Goal: Transaction & Acquisition: Purchase product/service

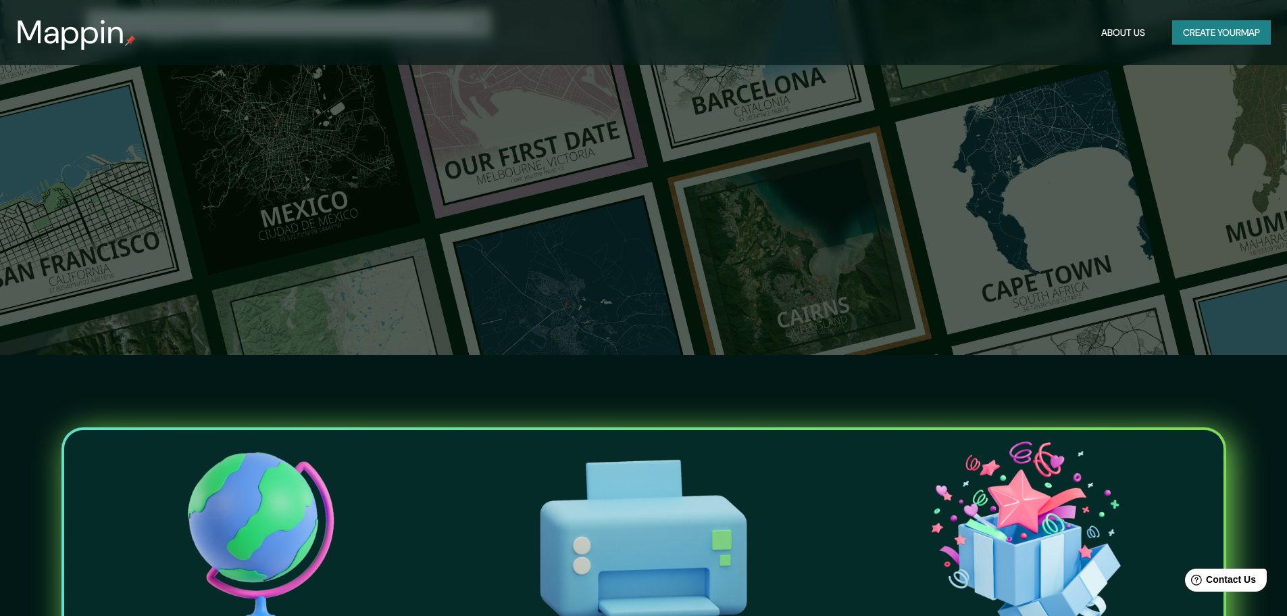
scroll to position [135, 0]
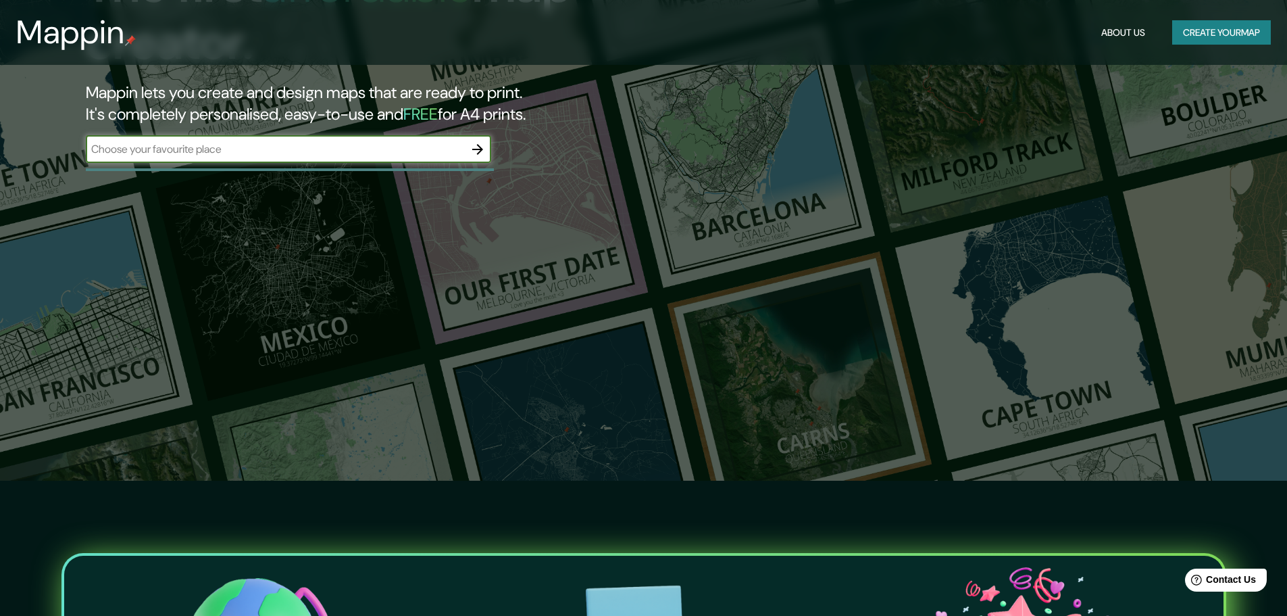
drag, startPoint x: 1248, startPoint y: 0, endPoint x: 342, endPoint y: 153, distance: 918.9
click at [342, 153] on input "text" at bounding box center [275, 149] width 378 height 16
drag, startPoint x: 461, startPoint y: 145, endPoint x: 37, endPoint y: 149, distance: 424.3
click at [37, 149] on div "The first affordable map creator. Mappin lets you create and design maps that a…" at bounding box center [408, 66] width 772 height 219
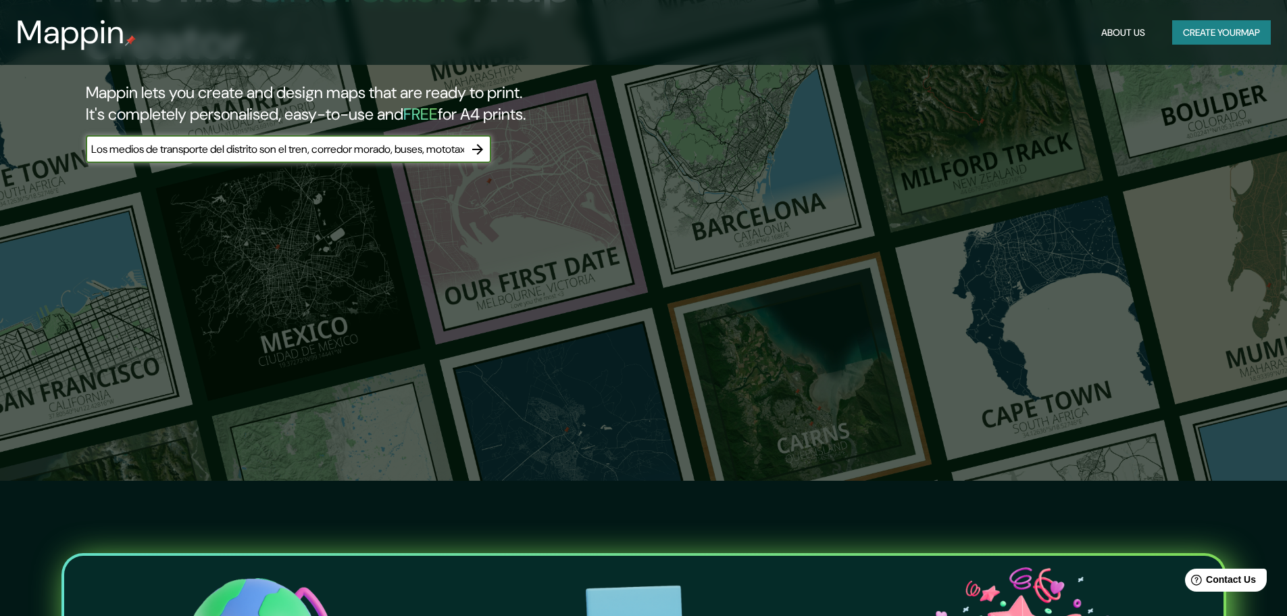
type input "r"
type input "san [PERSON_NAME] de lurigancho"
click at [249, 151] on input "san [PERSON_NAME] de lurigancho" at bounding box center [275, 149] width 378 height 16
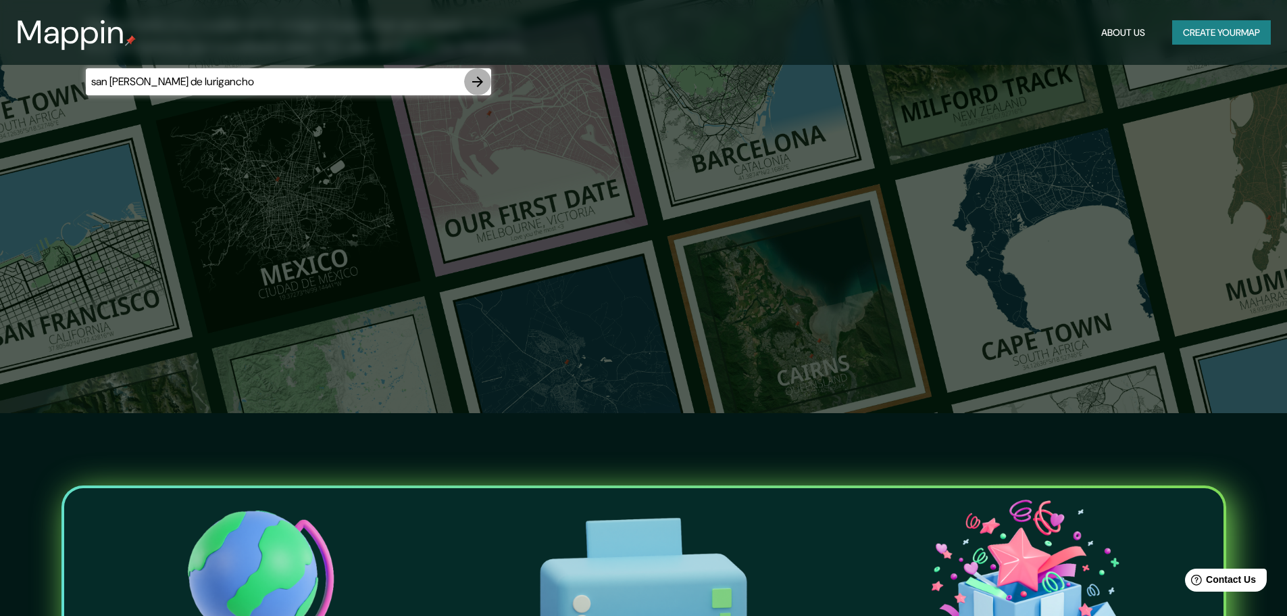
click at [475, 83] on icon "button" at bounding box center [478, 82] width 16 height 16
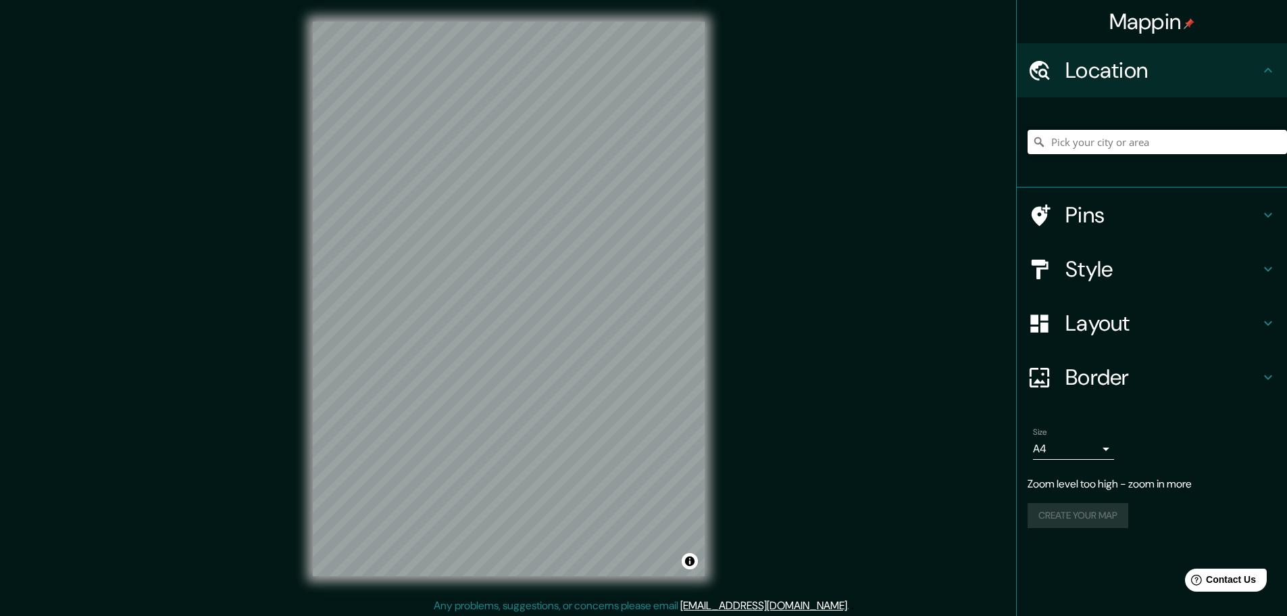
click at [1083, 141] on input "Pick your city or area" at bounding box center [1157, 142] width 259 height 24
click at [1090, 212] on h4 "Pins" at bounding box center [1162, 214] width 195 height 27
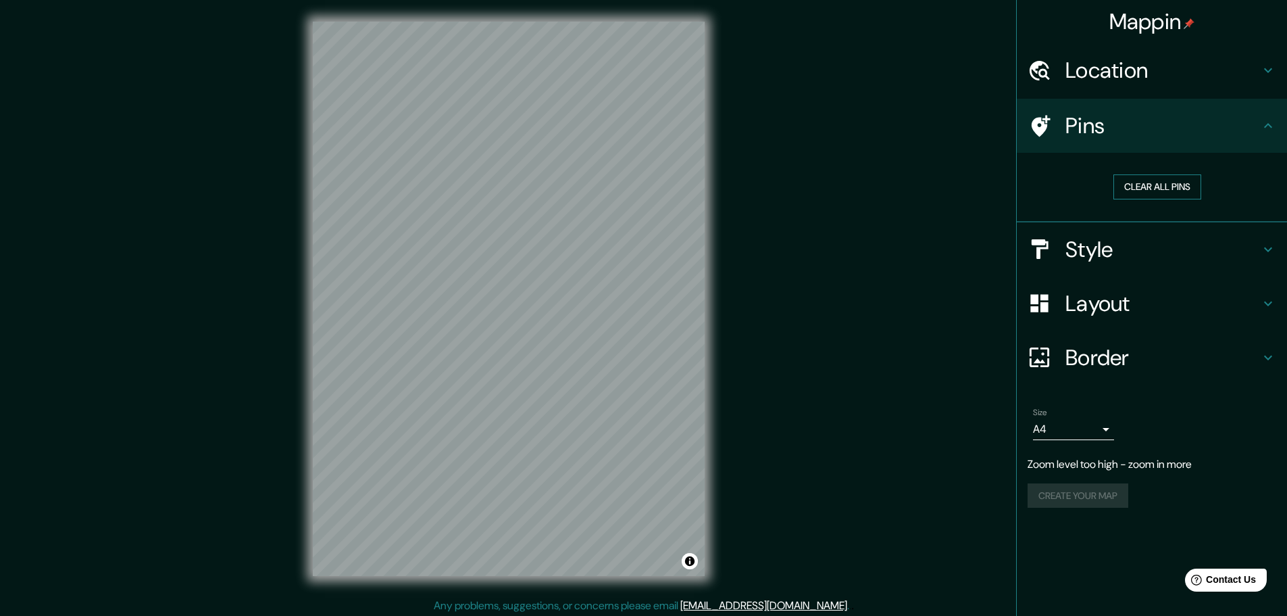
click at [1143, 190] on button "Clear all pins" at bounding box center [1157, 186] width 88 height 25
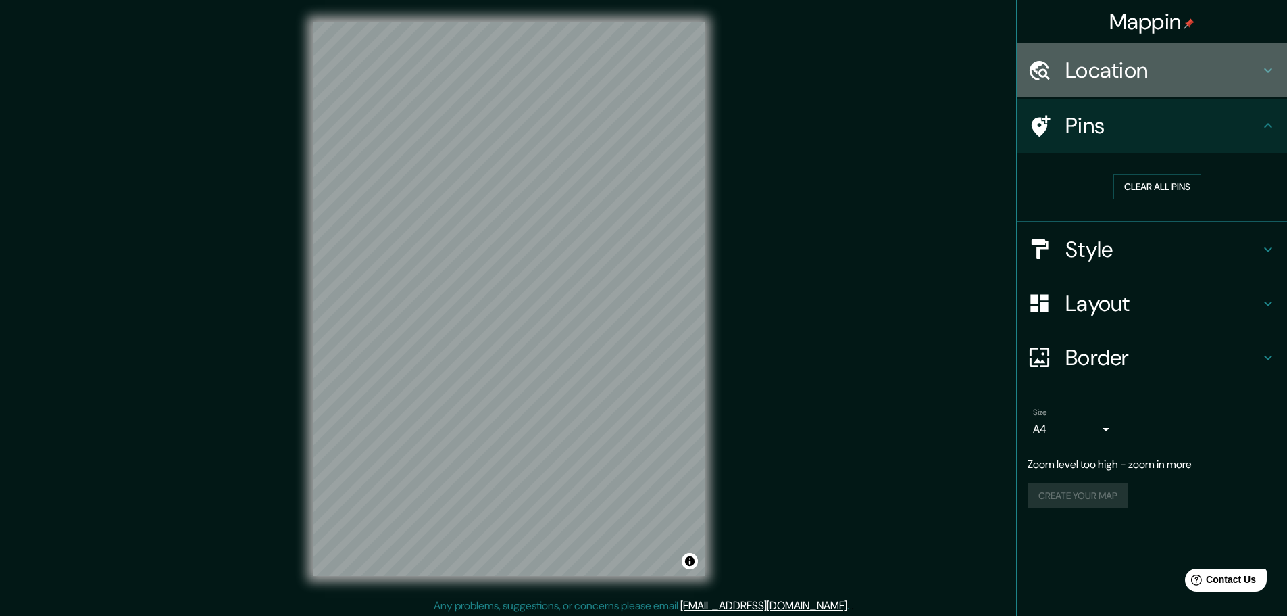
click at [1265, 78] on div "Location" at bounding box center [1152, 70] width 270 height 54
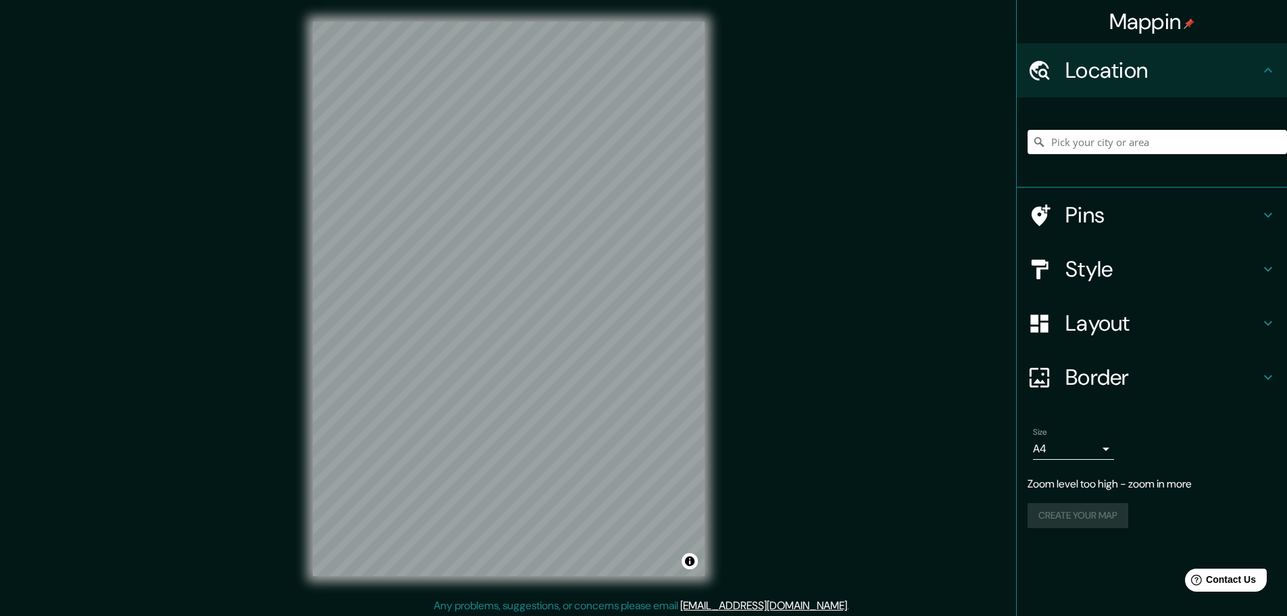
click at [1168, 142] on input "Pick your city or area" at bounding box center [1157, 142] width 259 height 24
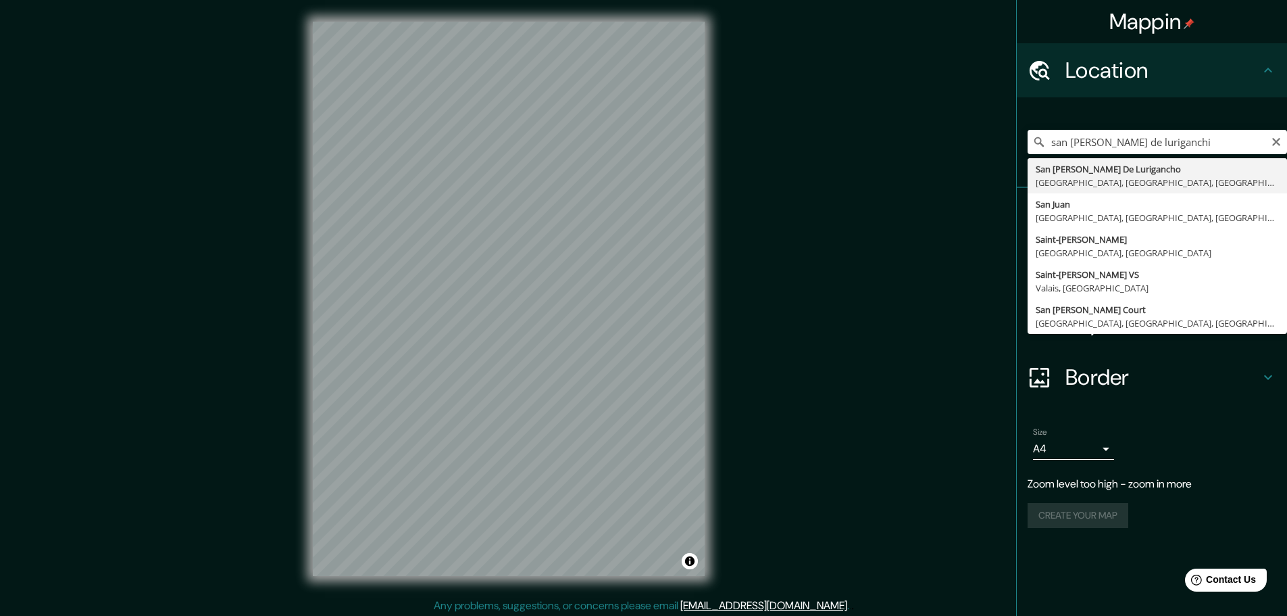
type input "San [PERSON_NAME] De Lurigancho, [GEOGRAPHIC_DATA], [GEOGRAPHIC_DATA], [GEOGRAP…"
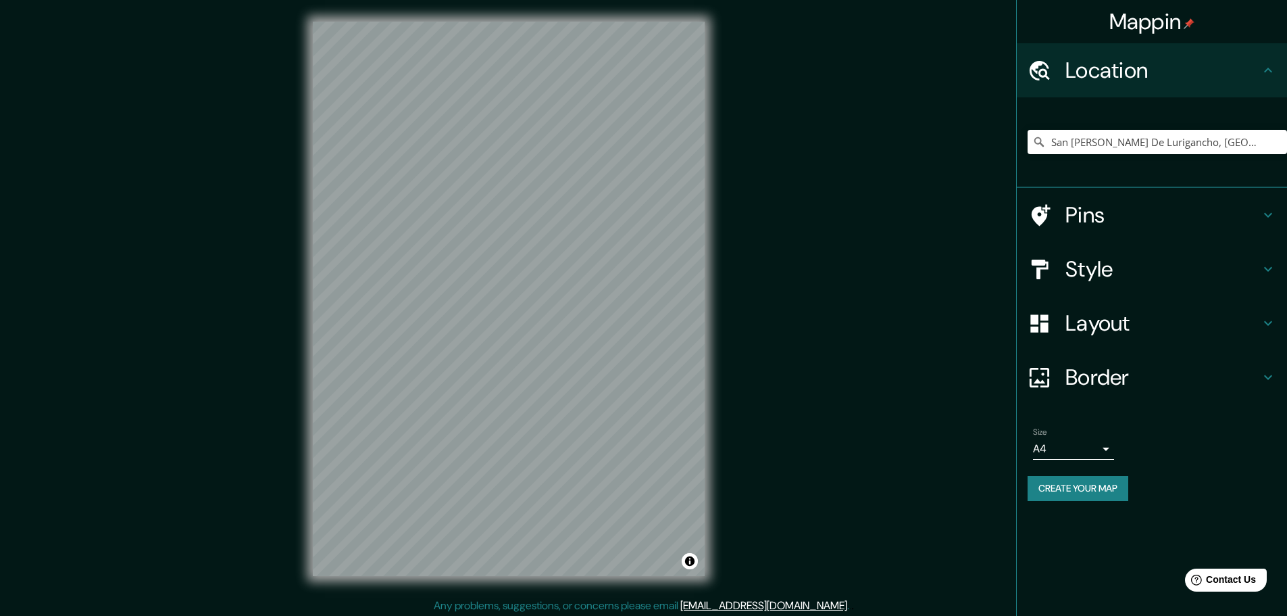
click at [1098, 215] on h4 "Pins" at bounding box center [1162, 214] width 195 height 27
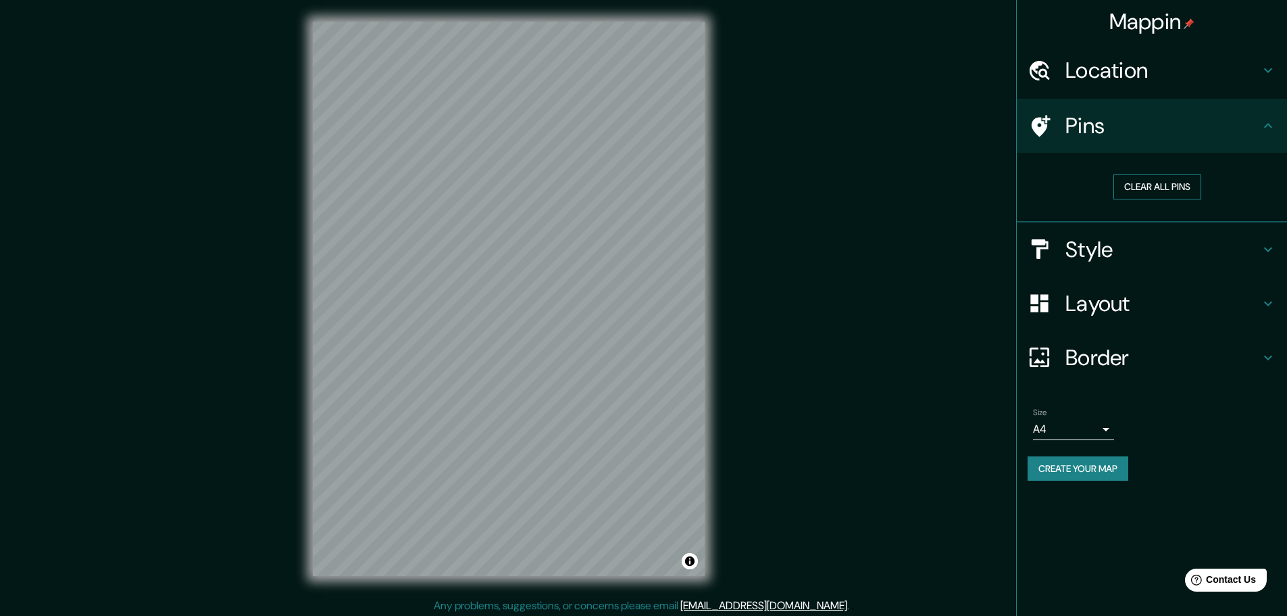
click at [1134, 183] on button "Clear all pins" at bounding box center [1157, 186] width 88 height 25
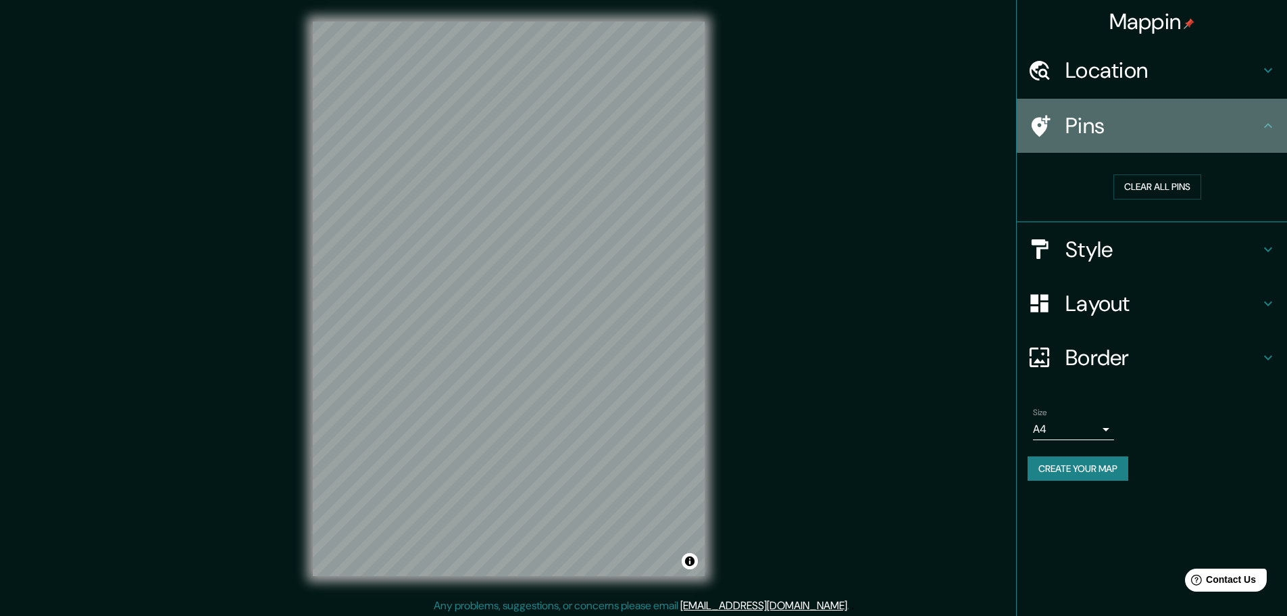
click at [1266, 122] on icon at bounding box center [1268, 126] width 16 height 16
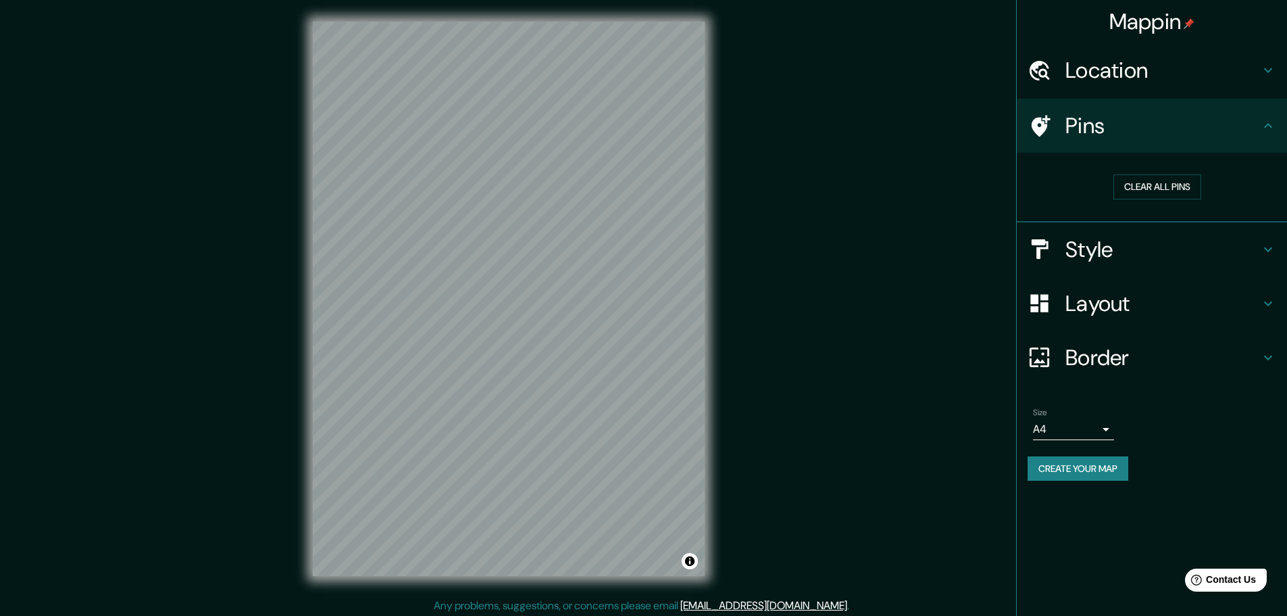
click at [1109, 434] on body "Mappin Location [GEOGRAPHIC_DATA][PERSON_NAME], [GEOGRAPHIC_DATA], [GEOGRAPHIC_…" at bounding box center [643, 308] width 1287 height 616
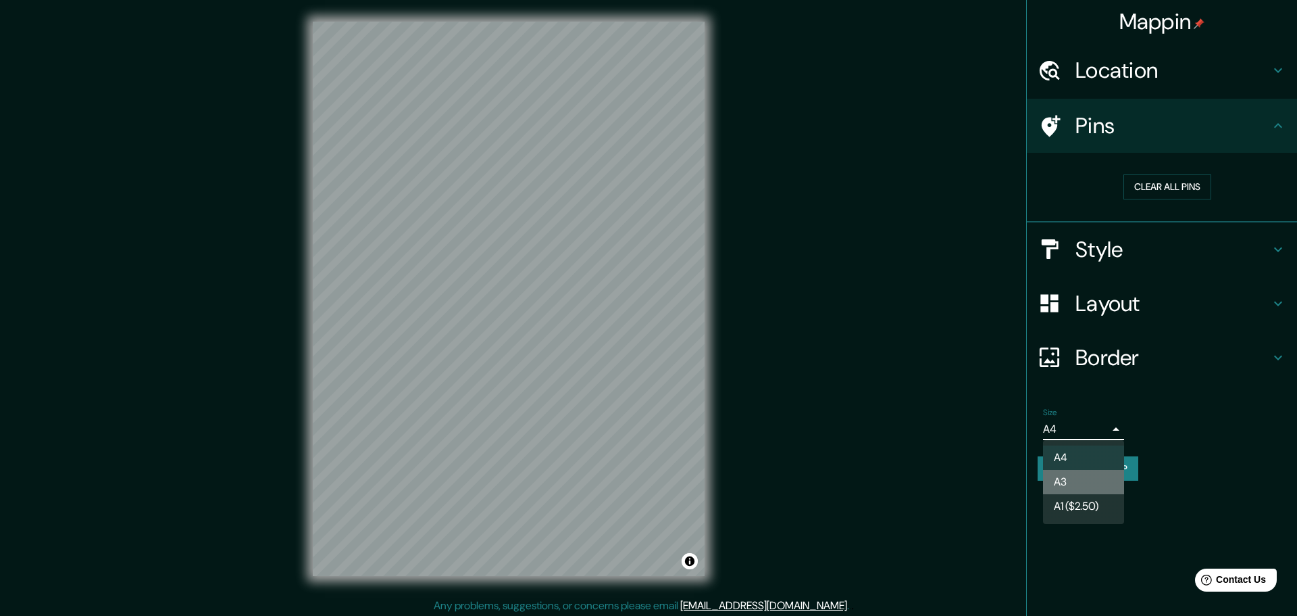
click at [1072, 478] on li "A3" at bounding box center [1083, 482] width 81 height 24
type input "a4"
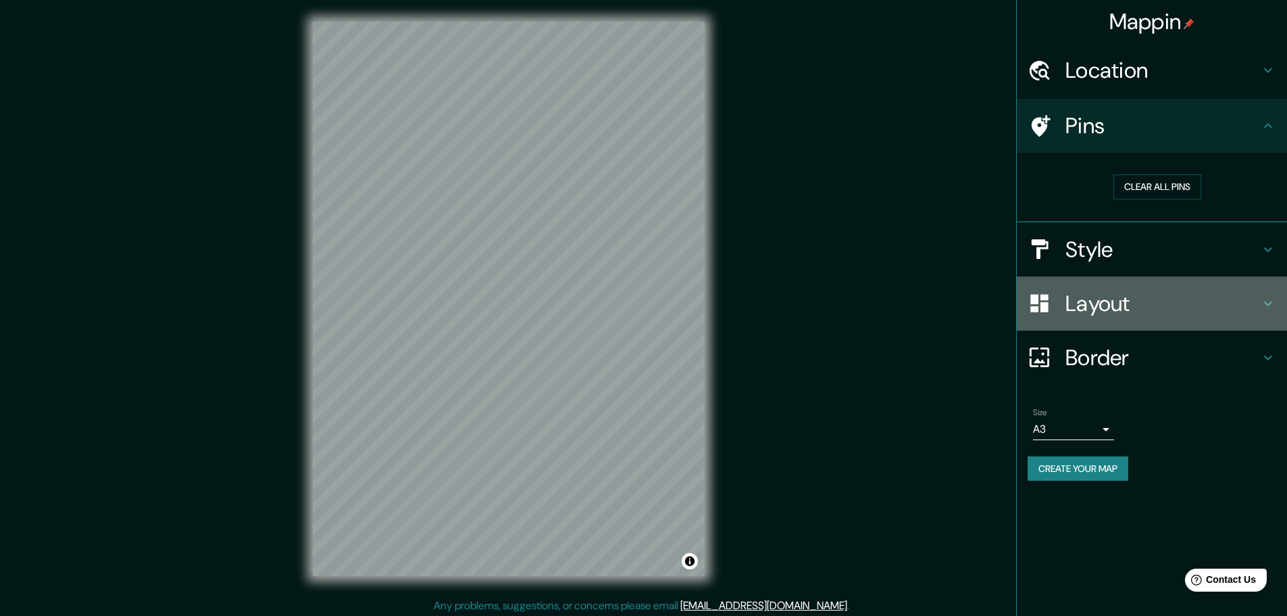
click at [1140, 290] on h4 "Layout" at bounding box center [1162, 303] width 195 height 27
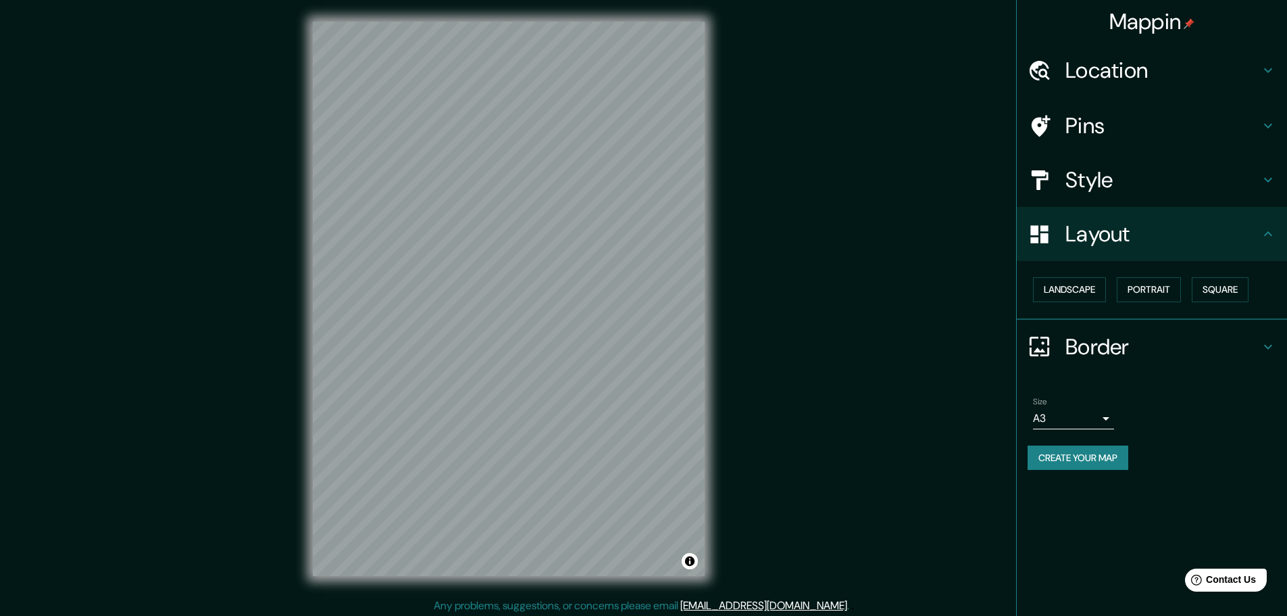
click at [1129, 181] on h4 "Style" at bounding box center [1162, 179] width 195 height 27
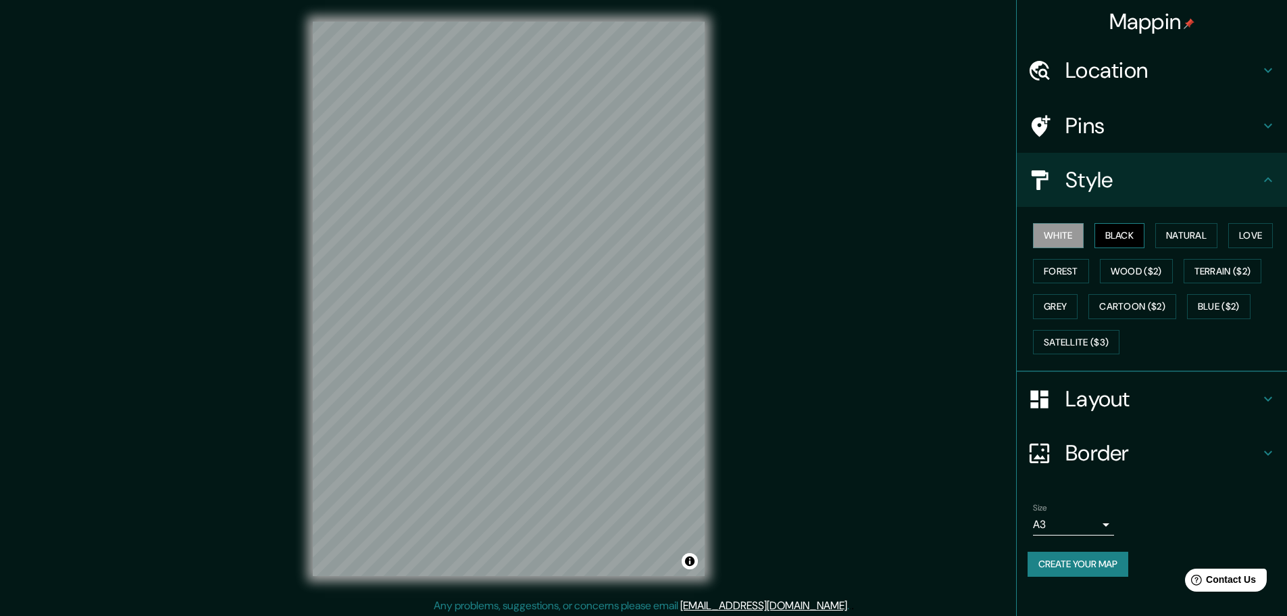
click at [1129, 232] on button "Black" at bounding box center [1120, 235] width 51 height 25
click at [1182, 239] on button "Natural" at bounding box center [1186, 235] width 62 height 25
click at [1249, 236] on button "Love" at bounding box center [1250, 235] width 45 height 25
click at [1061, 270] on button "Forest" at bounding box center [1061, 271] width 56 height 25
click at [1063, 303] on button "Grey" at bounding box center [1055, 306] width 45 height 25
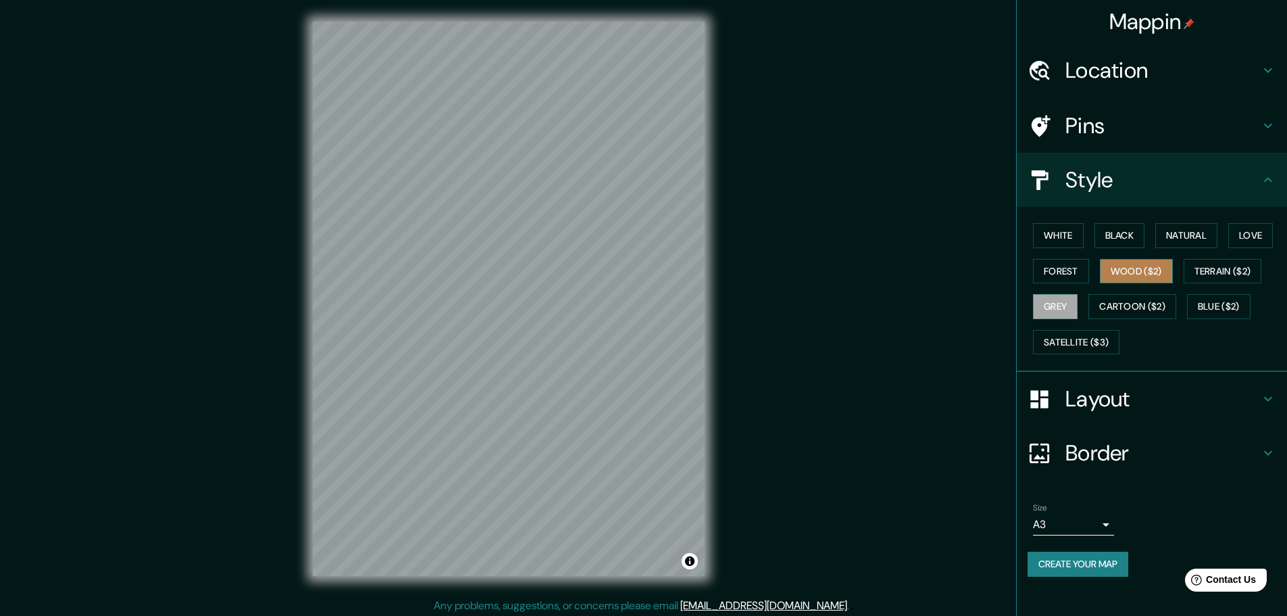
click at [1137, 272] on button "Wood ($2)" at bounding box center [1136, 271] width 73 height 25
click at [1132, 316] on button "Cartoon ($2)" at bounding box center [1132, 306] width 88 height 25
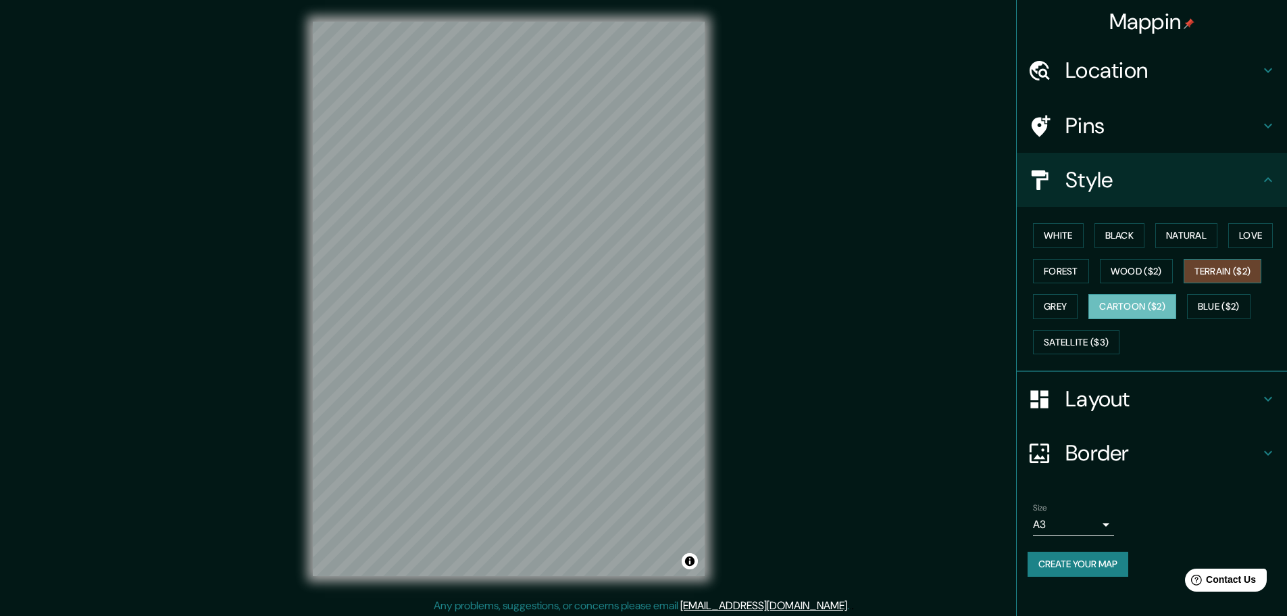
click at [1215, 272] on button "Terrain ($2)" at bounding box center [1223, 271] width 78 height 25
click at [1224, 299] on button "Blue ($2)" at bounding box center [1219, 306] width 64 height 25
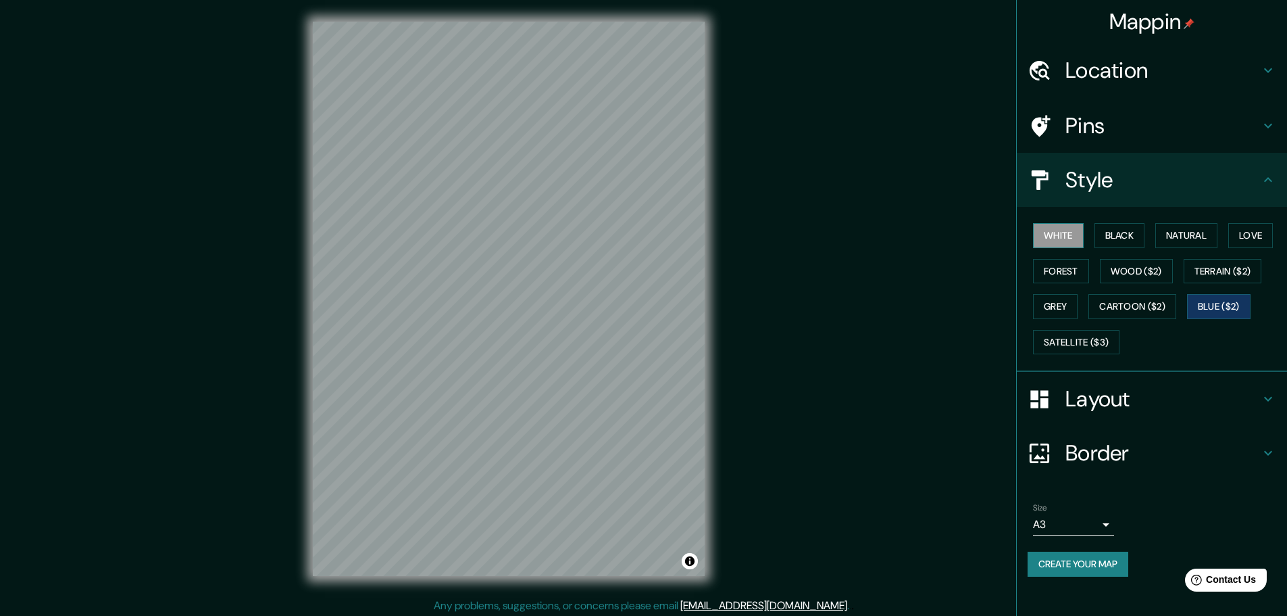
click at [1065, 232] on button "White" at bounding box center [1058, 235] width 51 height 25
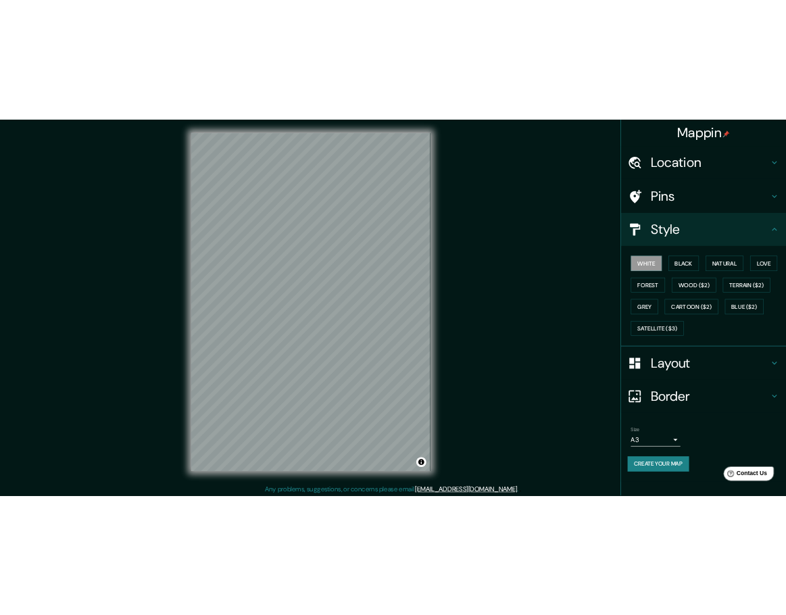
scroll to position [3, 0]
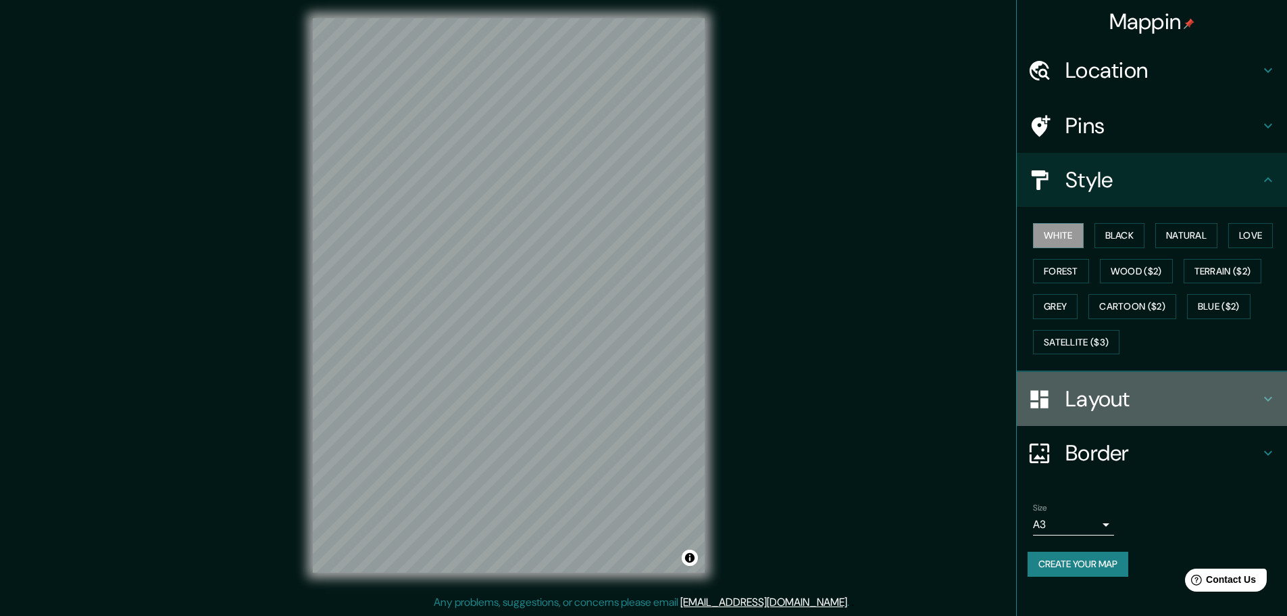
click at [1163, 409] on h4 "Layout" at bounding box center [1162, 398] width 195 height 27
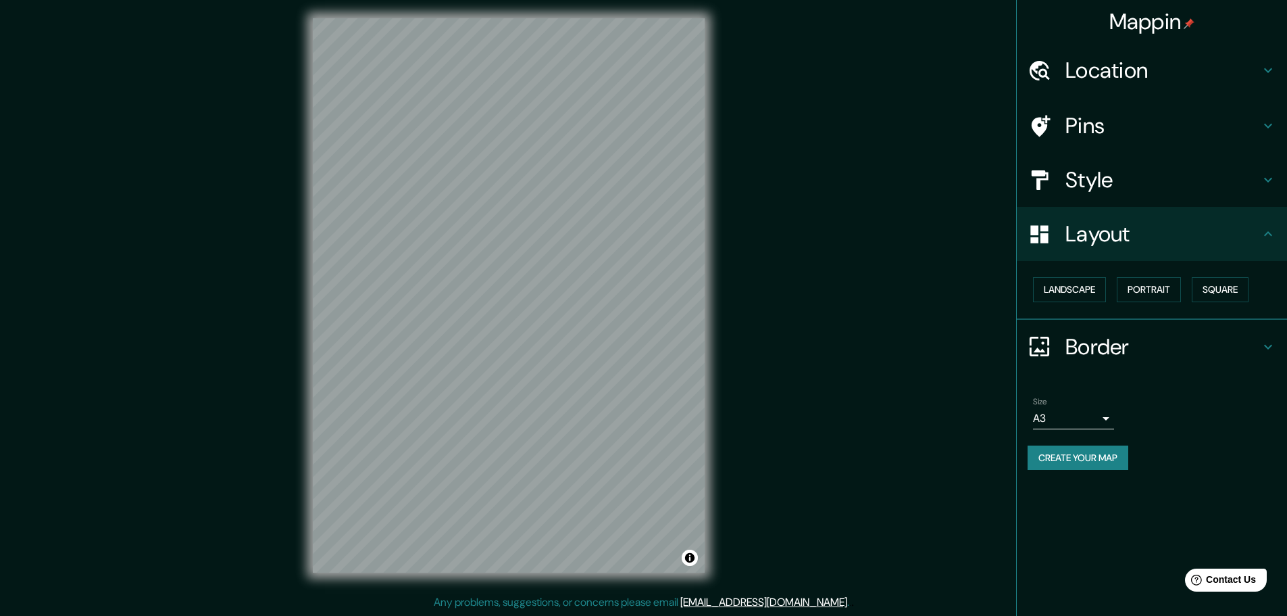
click at [1182, 242] on h4 "Layout" at bounding box center [1162, 233] width 195 height 27
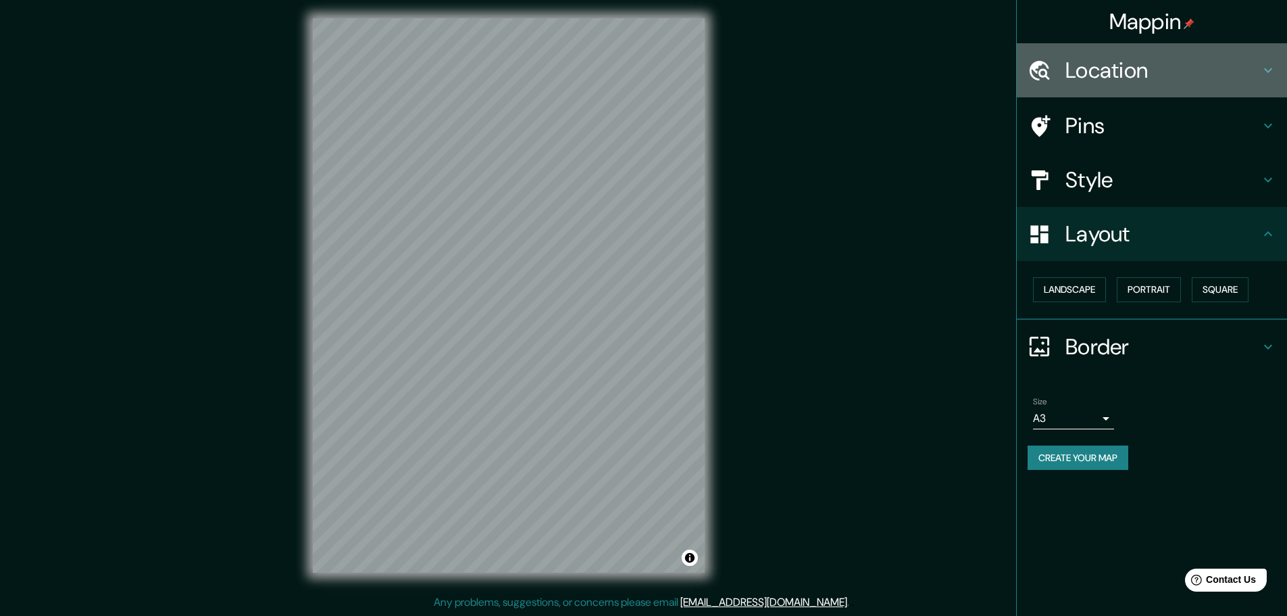
click at [1154, 72] on h4 "Location" at bounding box center [1162, 70] width 195 height 27
